Goal: Find specific page/section: Find specific page/section

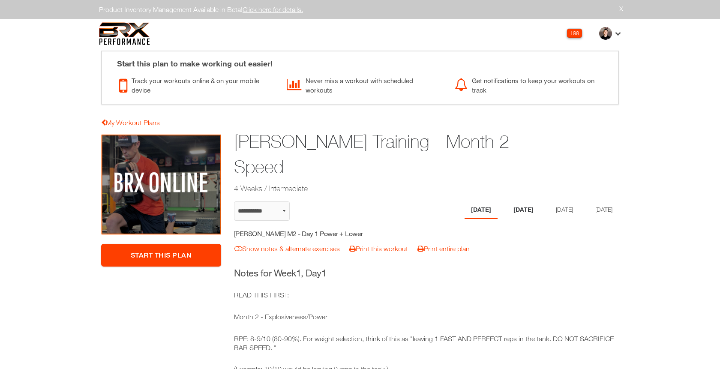
click at [514, 205] on li "[DATE]" at bounding box center [523, 210] width 33 height 18
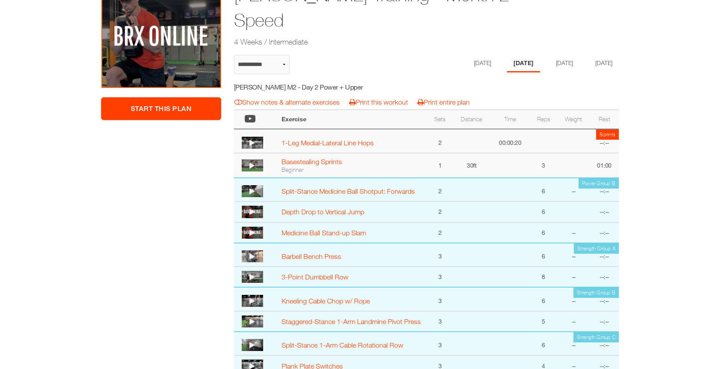
scroll to position [64, 0]
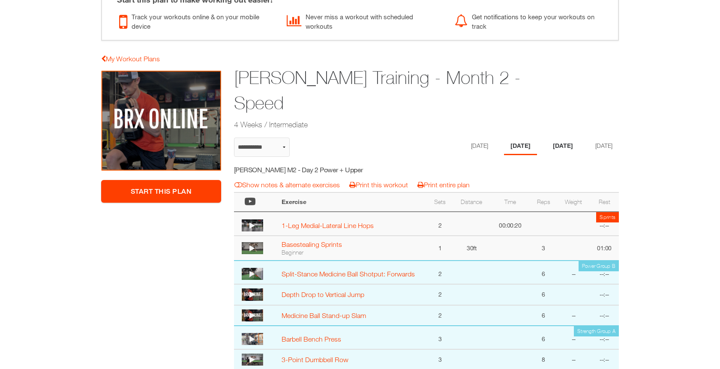
click at [567, 142] on li "[DATE]" at bounding box center [563, 147] width 33 height 18
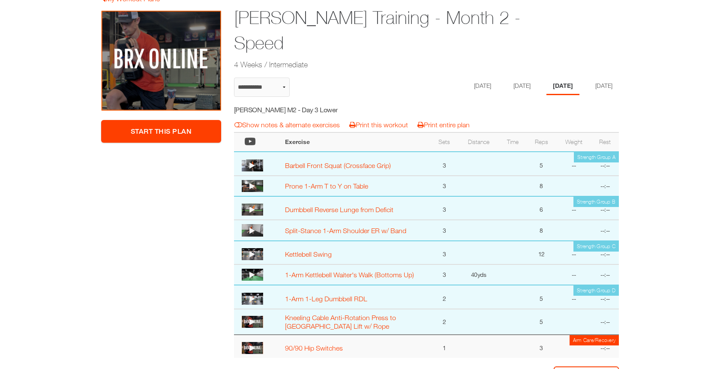
scroll to position [124, 0]
click at [610, 90] on li "[DATE]" at bounding box center [602, 86] width 33 height 18
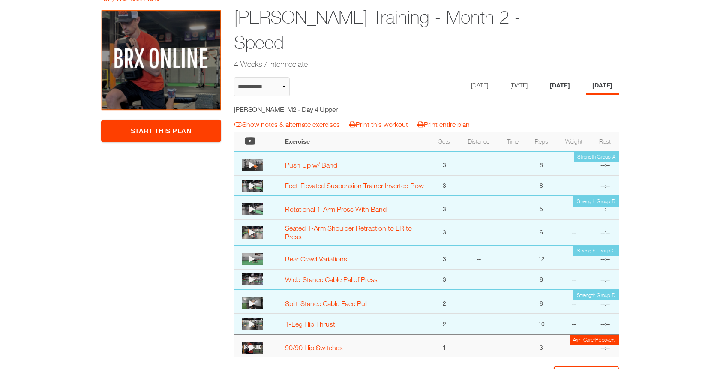
click at [571, 85] on li "[DATE]" at bounding box center [560, 86] width 33 height 18
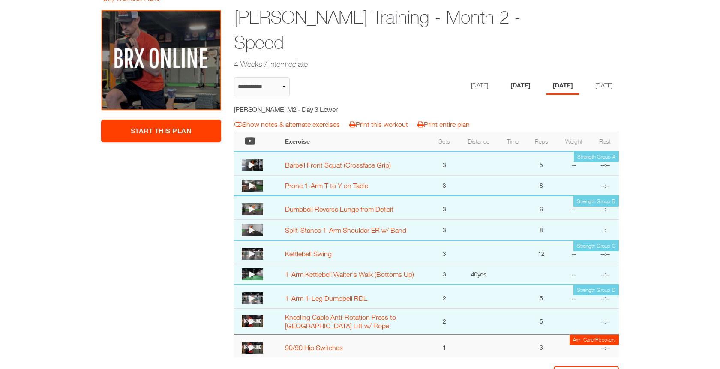
click at [516, 89] on li "[DATE]" at bounding box center [520, 86] width 33 height 18
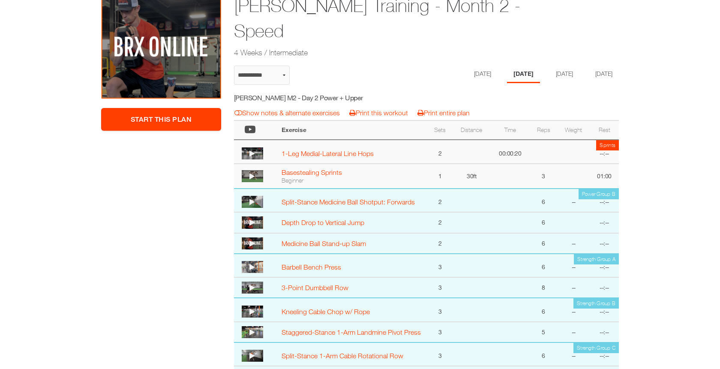
scroll to position [128, 0]
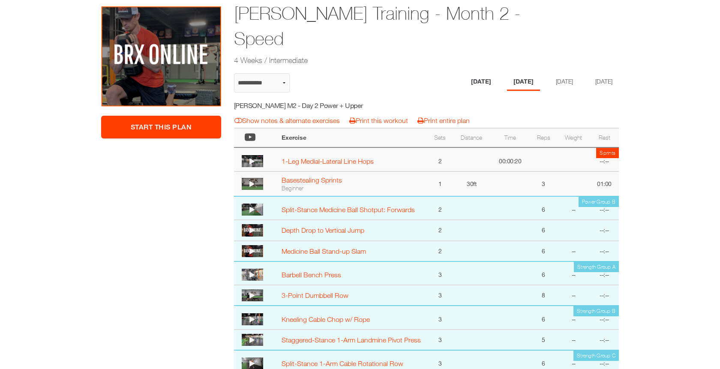
click at [481, 86] on li "[DATE]" at bounding box center [481, 82] width 33 height 18
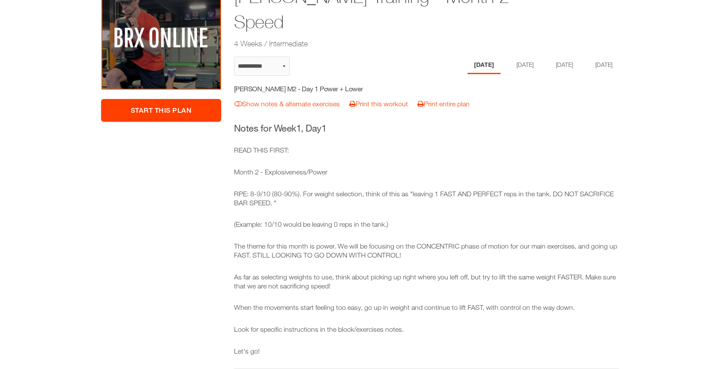
scroll to position [0, 0]
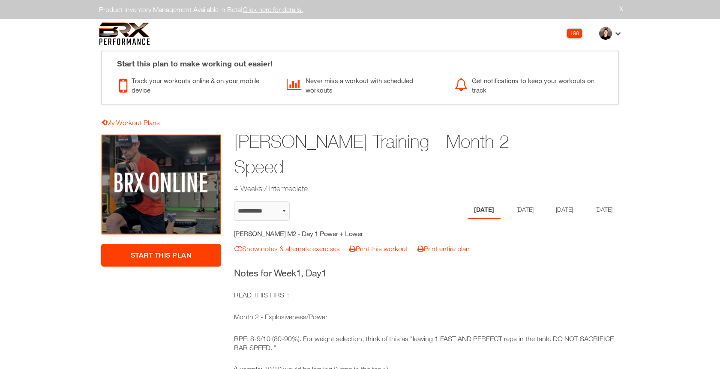
click at [132, 33] on img at bounding box center [124, 33] width 51 height 23
select select "**********"
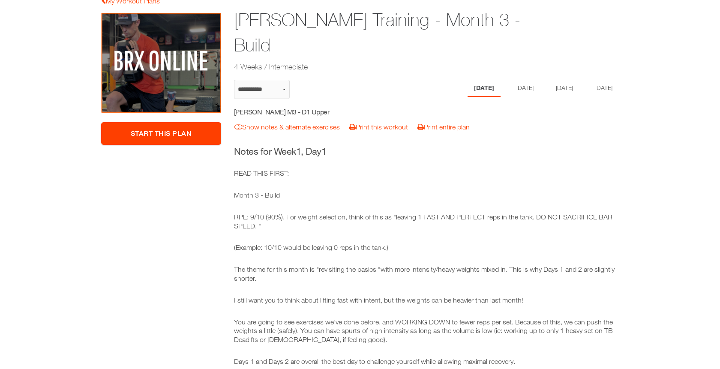
scroll to position [120, 0]
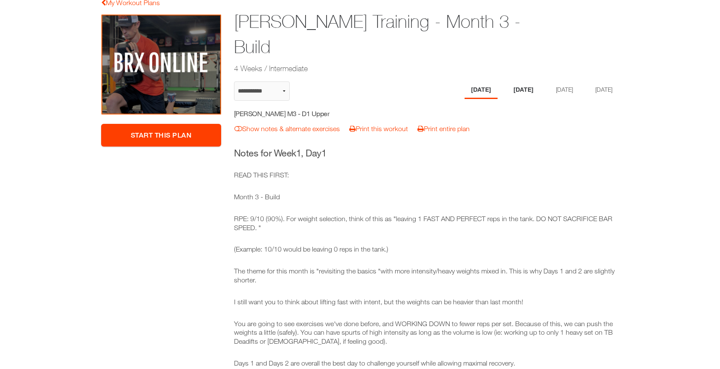
click at [517, 81] on li "[DATE]" at bounding box center [523, 90] width 33 height 18
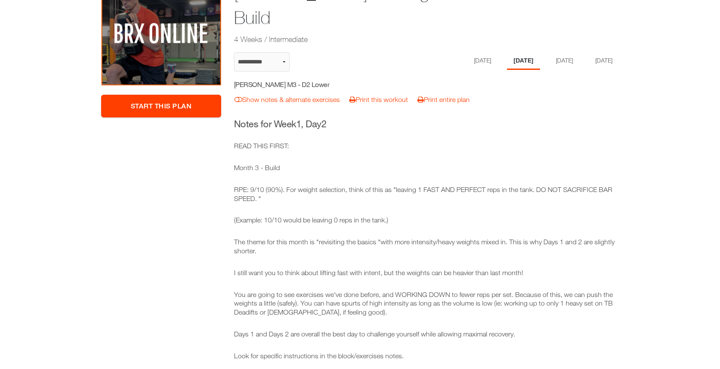
scroll to position [113, 0]
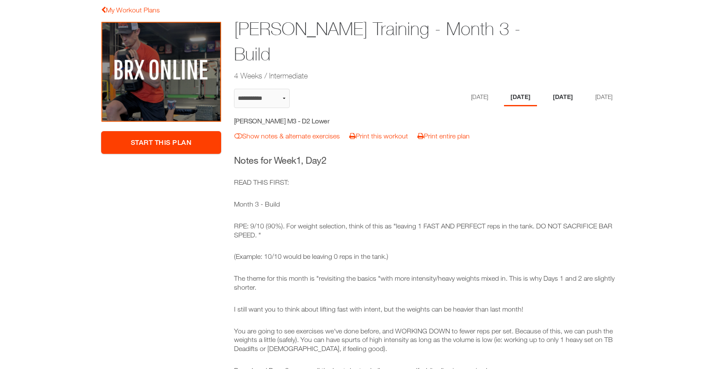
click at [563, 89] on li "[DATE]" at bounding box center [563, 98] width 33 height 18
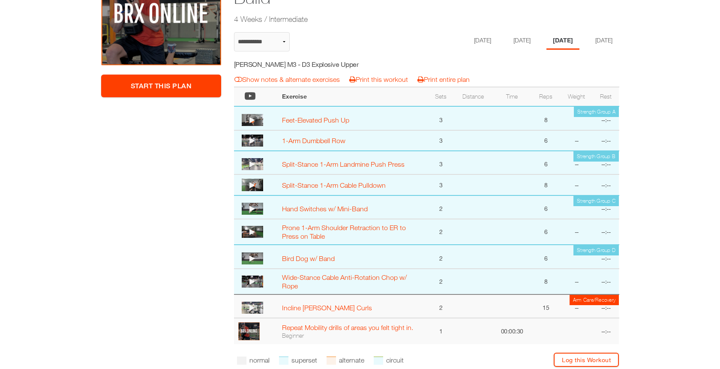
scroll to position [173, 0]
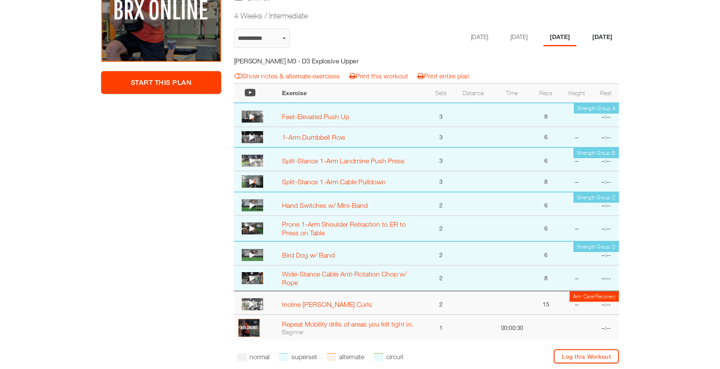
click at [611, 29] on li "[DATE]" at bounding box center [602, 38] width 33 height 18
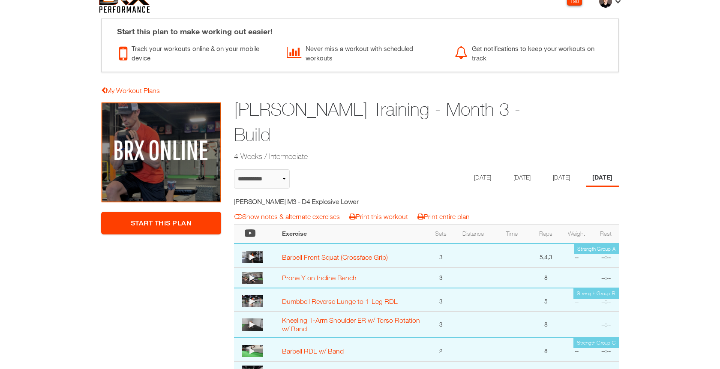
scroll to position [0, 0]
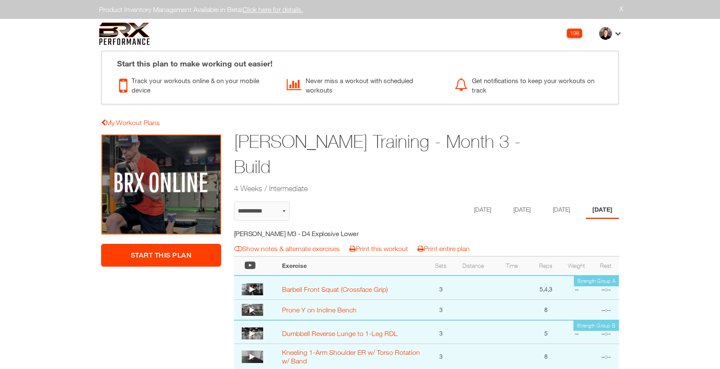
select select "**********"
